Goal: Information Seeking & Learning: Learn about a topic

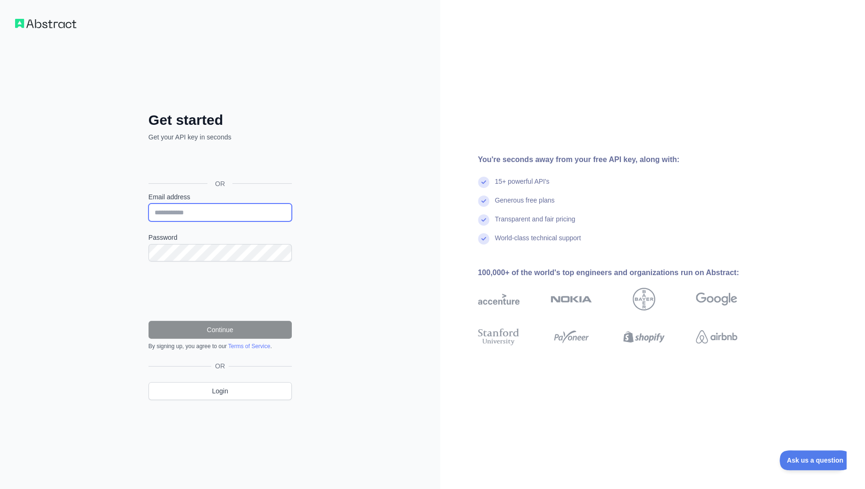
click at [205, 215] on input "Email address" at bounding box center [220, 213] width 143 height 18
paste input "**********"
type input "**********"
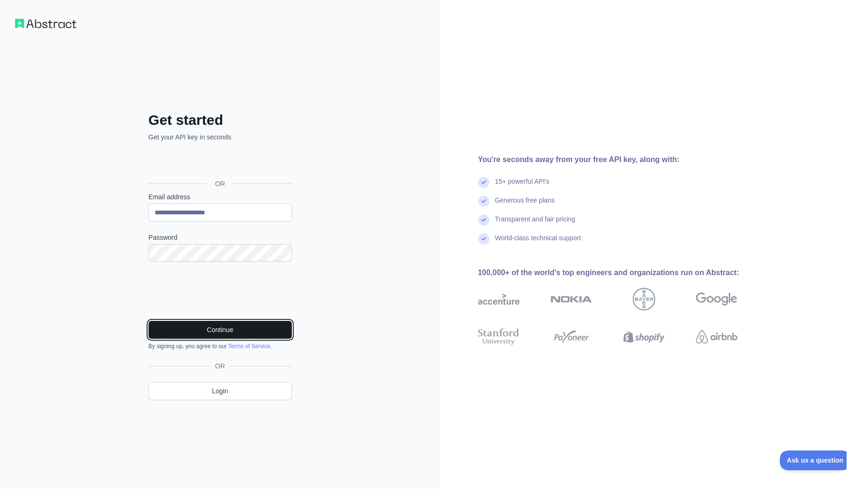
click at [224, 336] on button "Continue" at bounding box center [220, 330] width 143 height 18
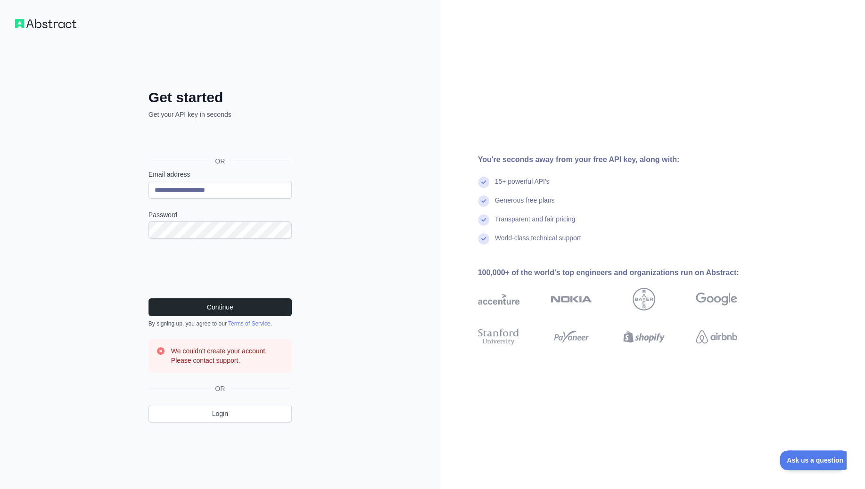
click at [218, 138] on div "Sign in with Google. Opens in new tab" at bounding box center [219, 140] width 141 height 21
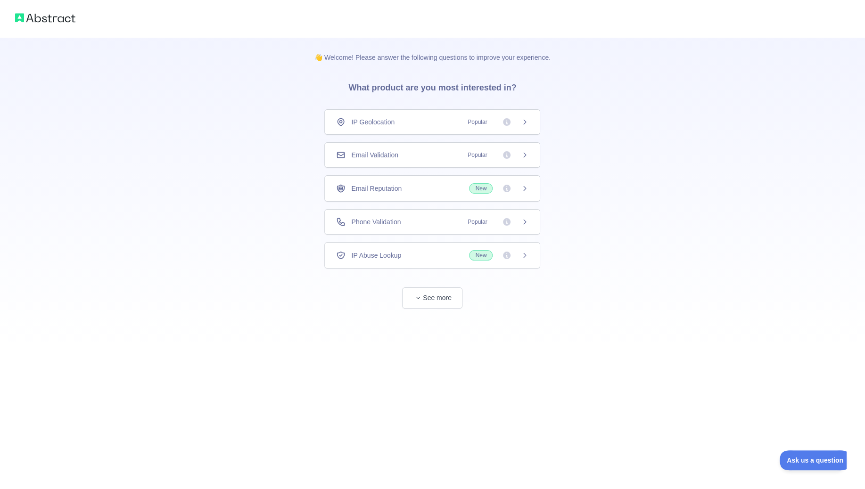
click at [381, 126] on span "IP Geolocation" at bounding box center [372, 121] width 43 height 9
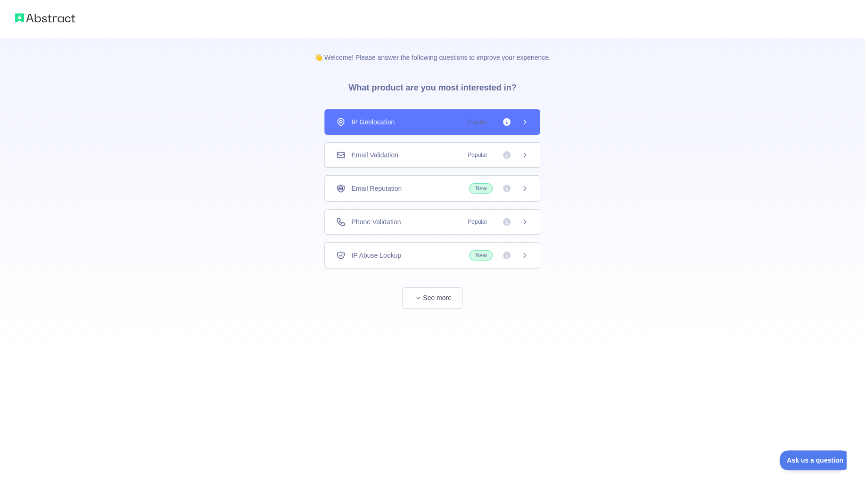
click at [374, 158] on div "👋 Welcome! Please answer the following questions to improve your experience. Wh…" at bounding box center [432, 244] width 865 height 489
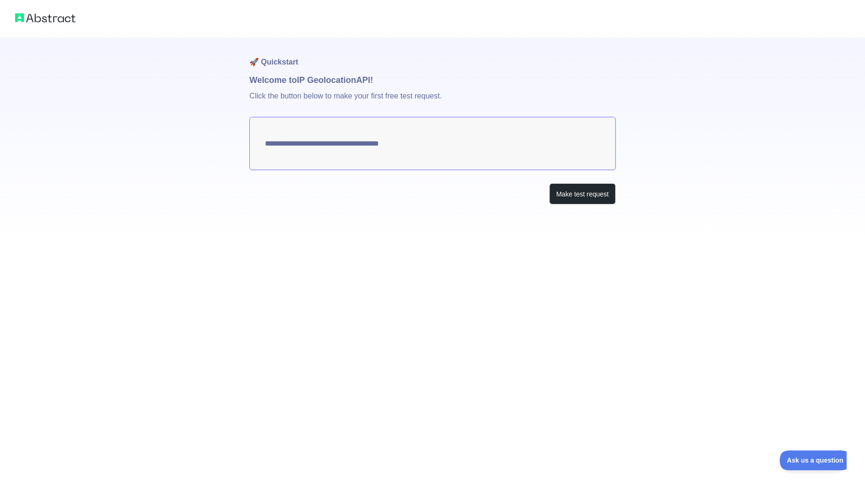
type textarea "**********"
click at [590, 198] on button "Make test request" at bounding box center [582, 193] width 66 height 21
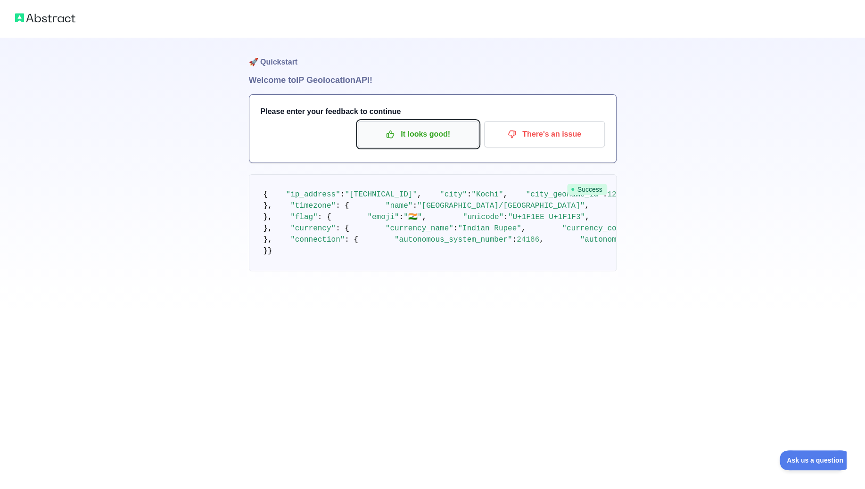
click at [440, 138] on p "It looks good!" at bounding box center [418, 134] width 107 height 16
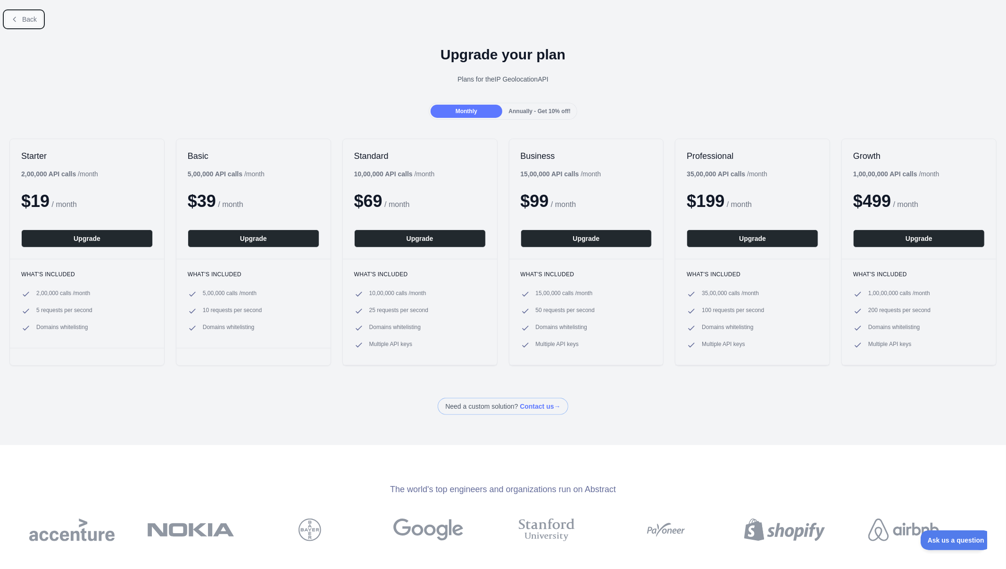
click at [22, 24] on button "Back" at bounding box center [24, 19] width 38 height 16
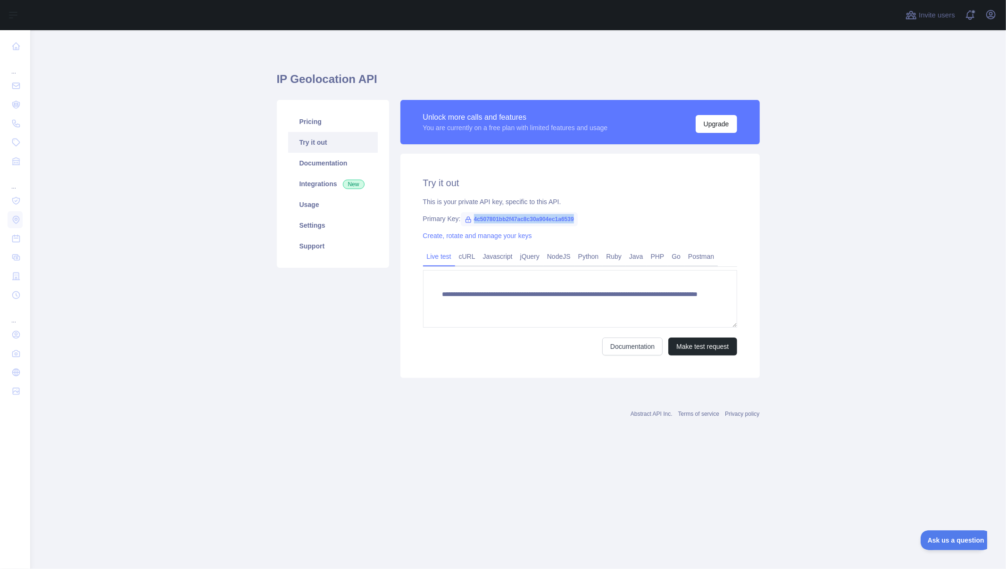
drag, startPoint x: 473, startPoint y: 220, endPoint x: 581, endPoint y: 222, distance: 108.5
click at [581, 222] on div "Primary Key: 4c507801bb2f47ac8c30a904ec1a6539" at bounding box center [580, 218] width 314 height 9
copy span "4c507801bb2f47ac8c30a904ec1a6539"
click at [317, 86] on h1 "IP Geolocation API" at bounding box center [518, 83] width 483 height 23
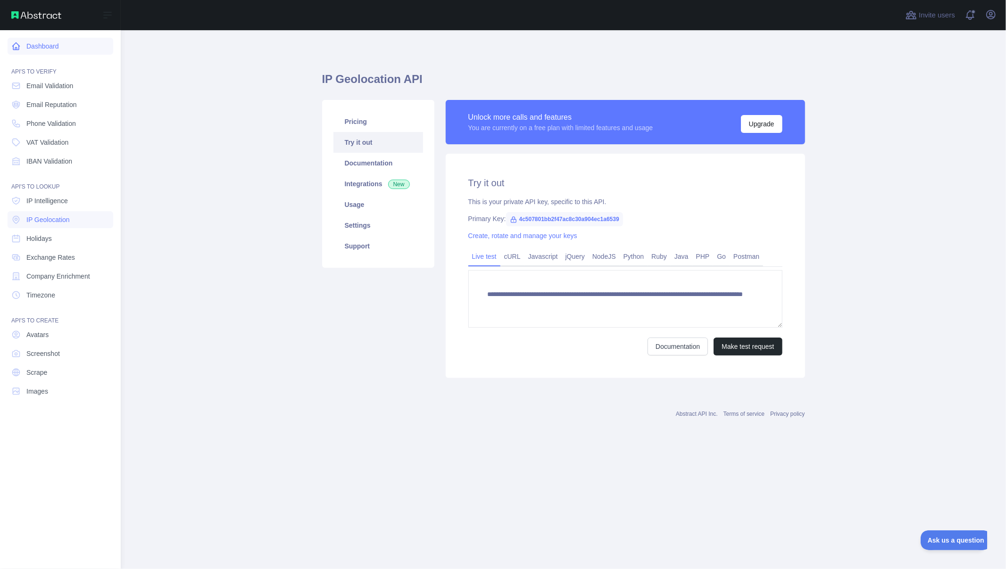
click at [12, 47] on icon at bounding box center [15, 45] width 9 height 9
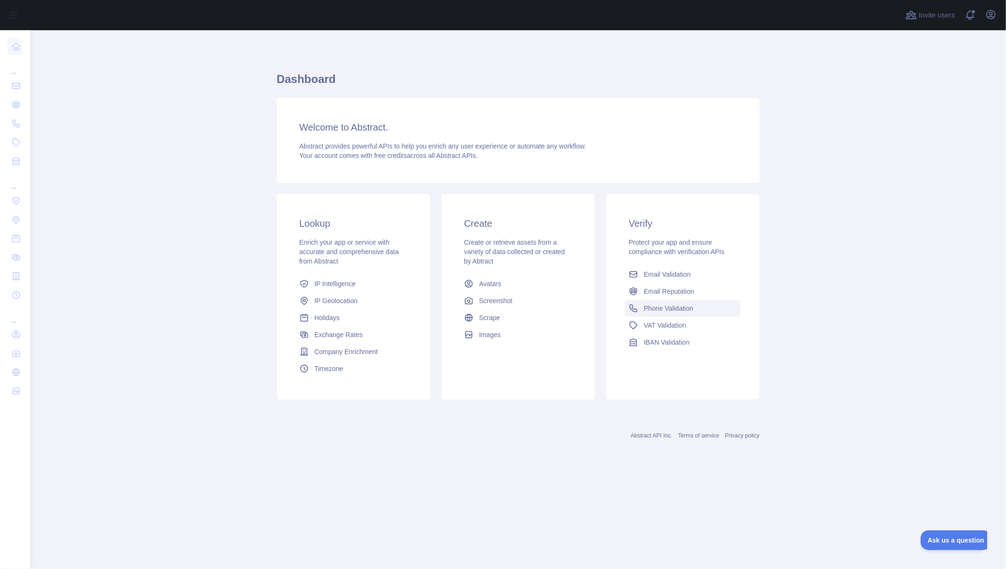
click at [666, 307] on span "Phone Validation" at bounding box center [669, 308] width 50 height 9
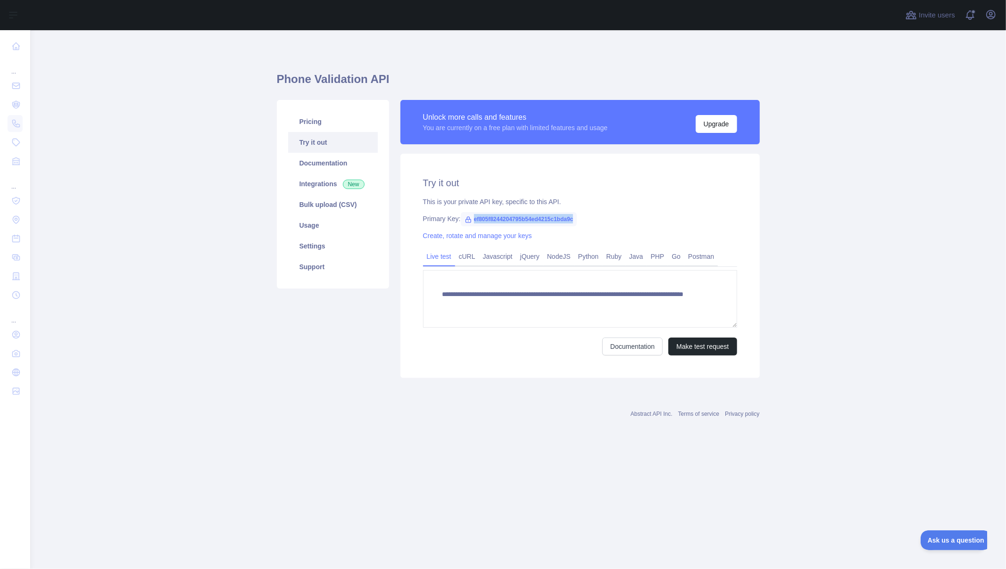
drag, startPoint x: 472, startPoint y: 218, endPoint x: 574, endPoint y: 221, distance: 101.9
click at [574, 221] on span "ef805f8244204795b54ed4215c1bda9c" at bounding box center [519, 219] width 116 height 14
copy span "ef805f8244204795b54ed4215c1bda9c"
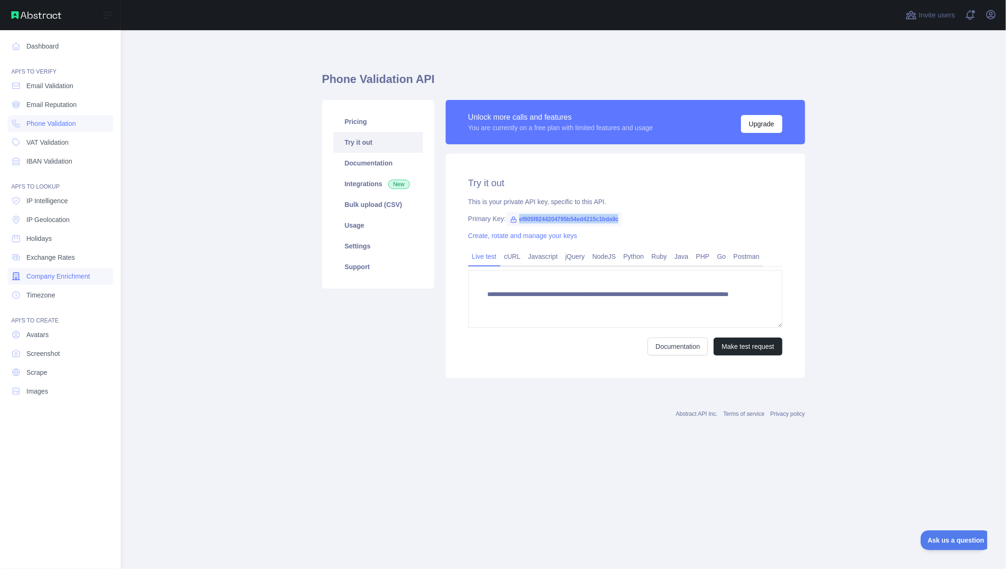
click at [54, 279] on span "Company Enrichment" at bounding box center [58, 276] width 64 height 9
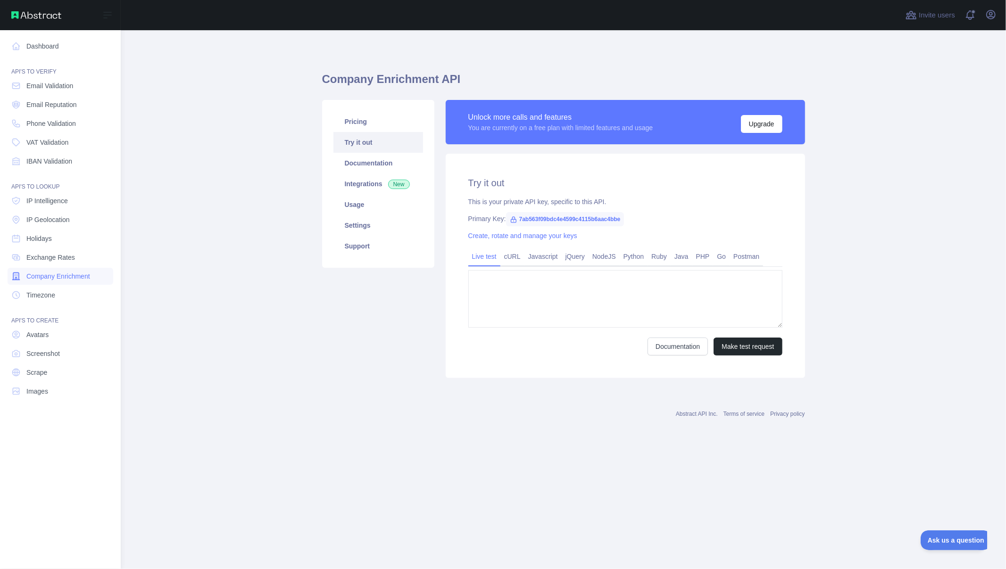
type textarea "**********"
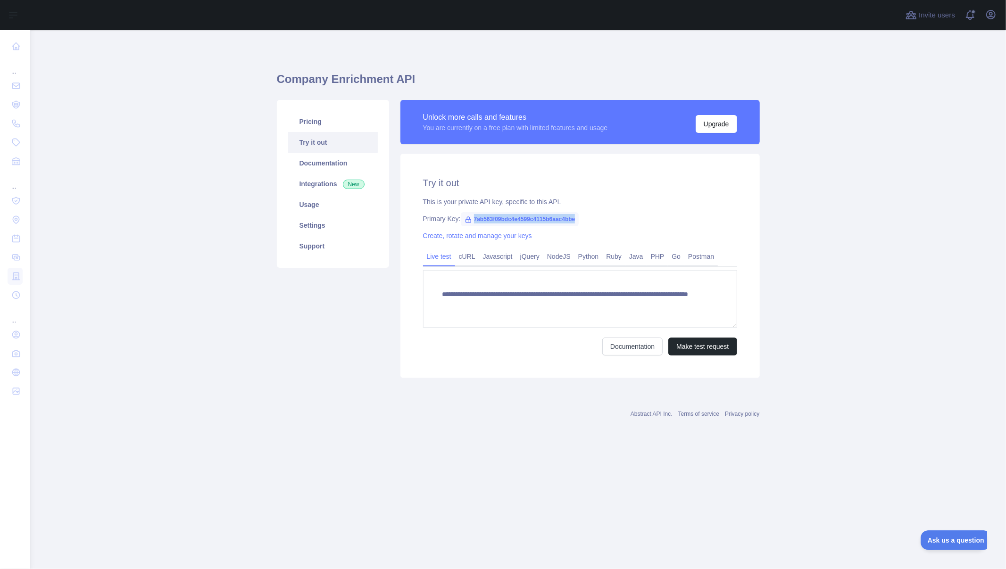
drag, startPoint x: 473, startPoint y: 219, endPoint x: 577, endPoint y: 221, distance: 103.3
click at [577, 221] on span "7ab563f09bdc4e4599c4115b6aac4bbe" at bounding box center [520, 219] width 118 height 14
copy span "7ab563f09bdc4e4599c4115b6aac4bbe"
